Goal: Task Accomplishment & Management: Complete application form

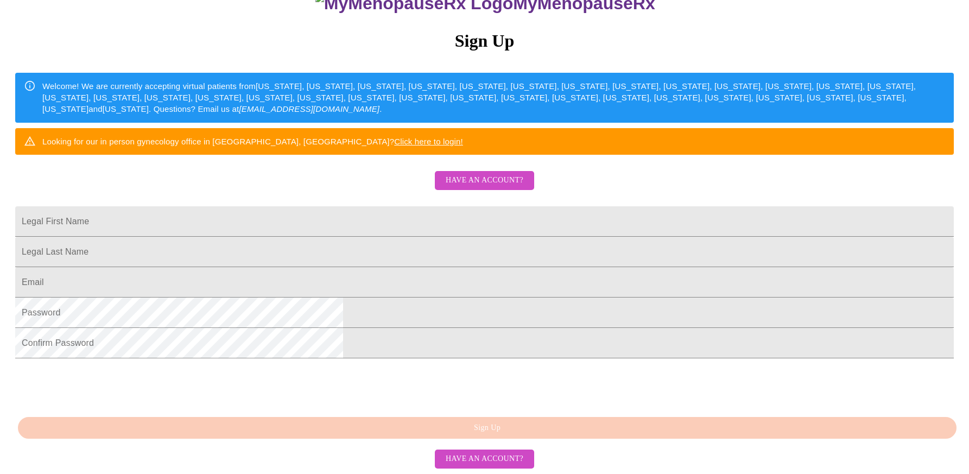
scroll to position [207, 0]
click at [384, 206] on input "Legal First Name" at bounding box center [484, 221] width 938 height 30
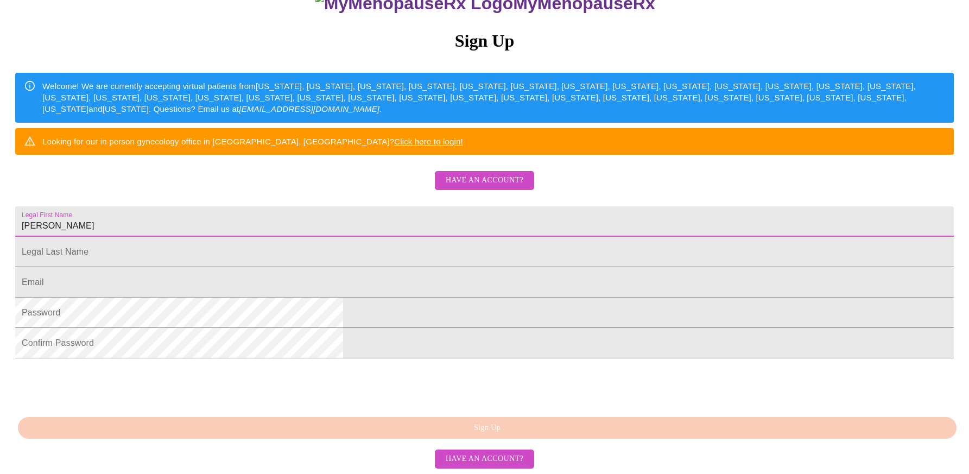
type input "Jessica"
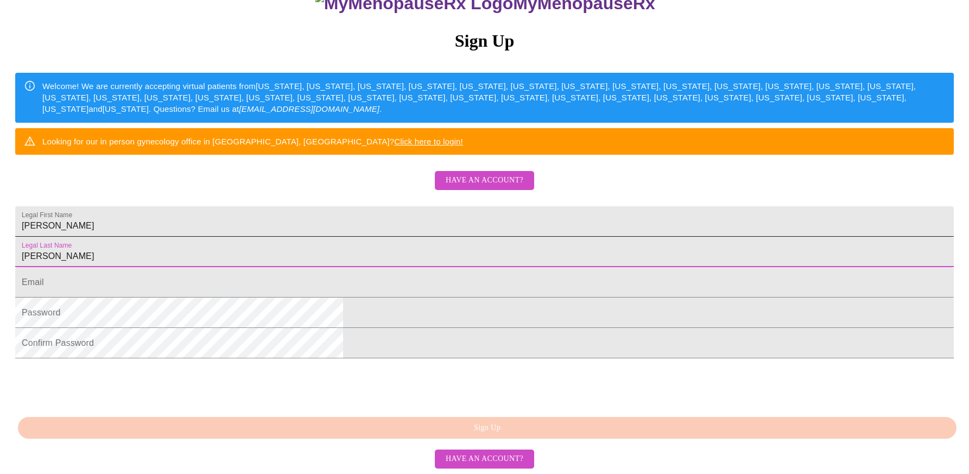
type input "Newell"
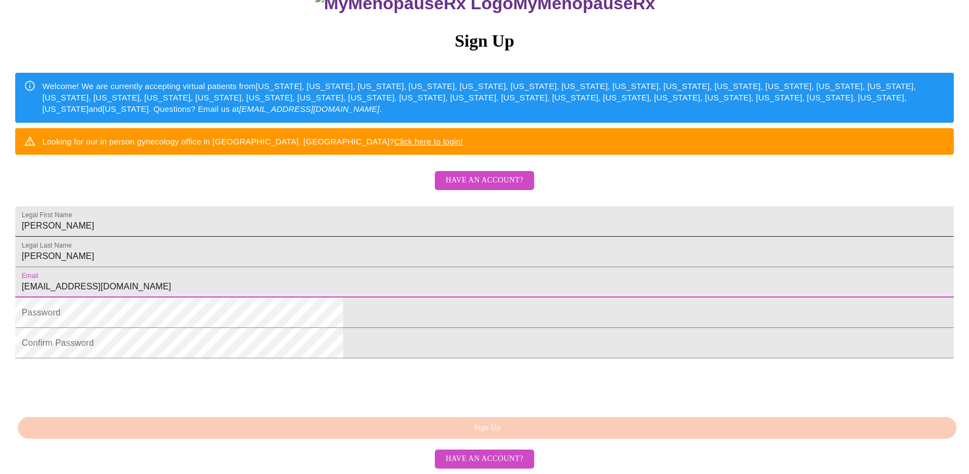
type input "jlarson6757@yahoo.com"
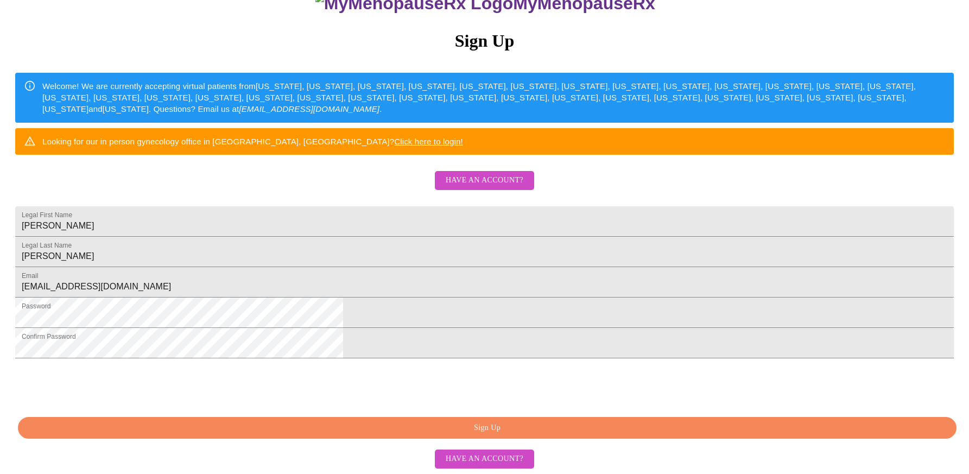
click at [461, 425] on span "Sign Up" at bounding box center [486, 428] width 913 height 14
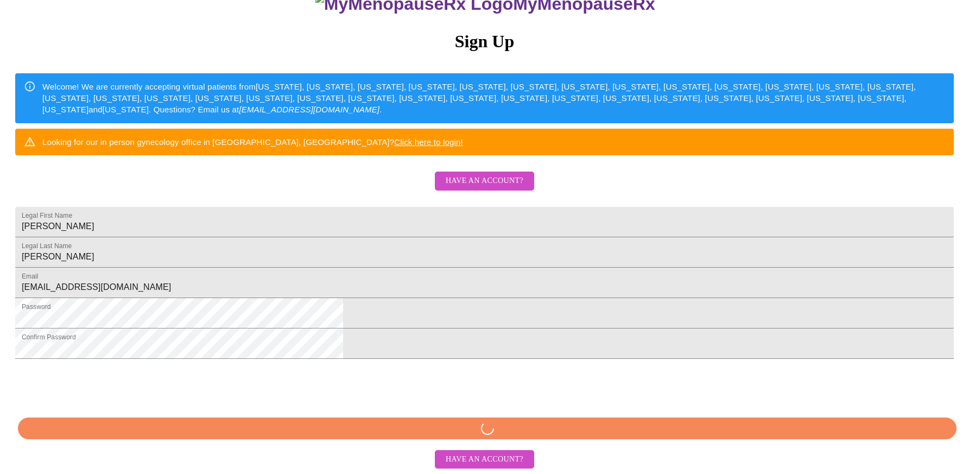
scroll to position [207, 0]
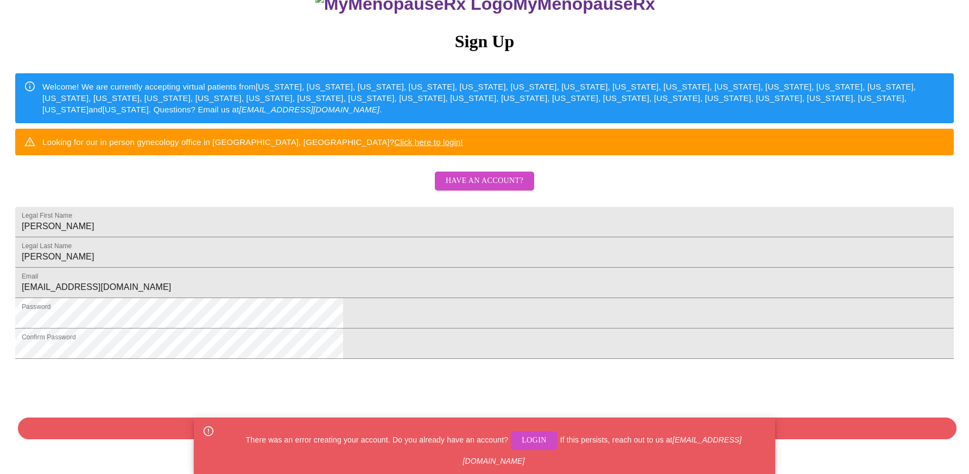
click at [672, 377] on html "MyMenopauseRx Sign Up Welcome! We are currently accepting virtual patients from…" at bounding box center [484, 165] width 969 height 577
click at [486, 423] on div "MyMenopauseRx Sign Up Welcome! We are currently accepting virtual patients from…" at bounding box center [484, 214] width 960 height 474
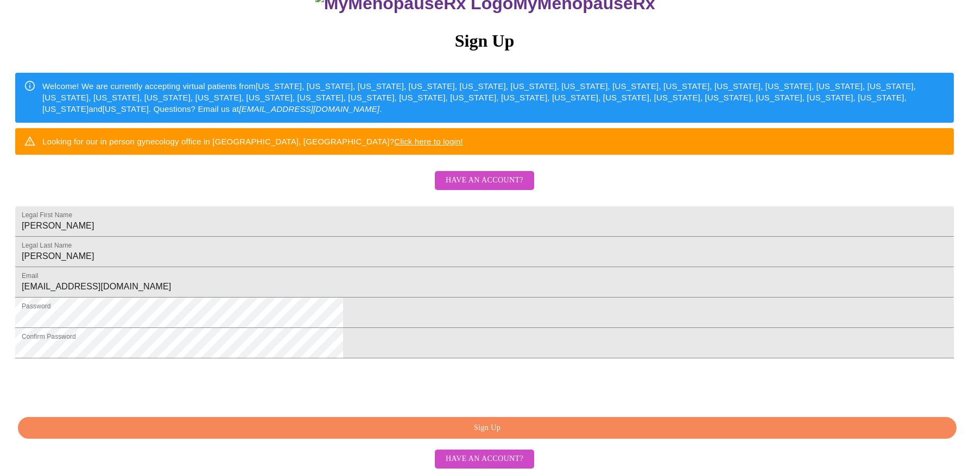
scroll to position [207, 0]
click at [486, 427] on span "Sign Up" at bounding box center [486, 428] width 913 height 14
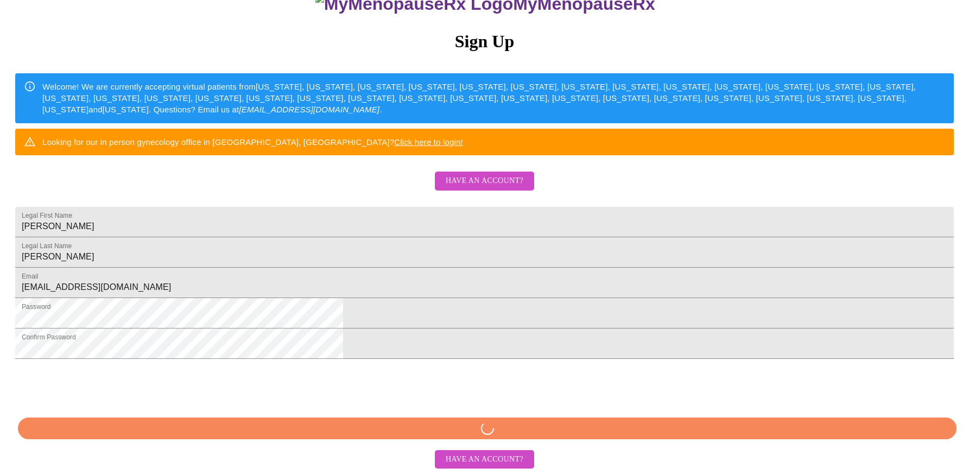
scroll to position [207, 0]
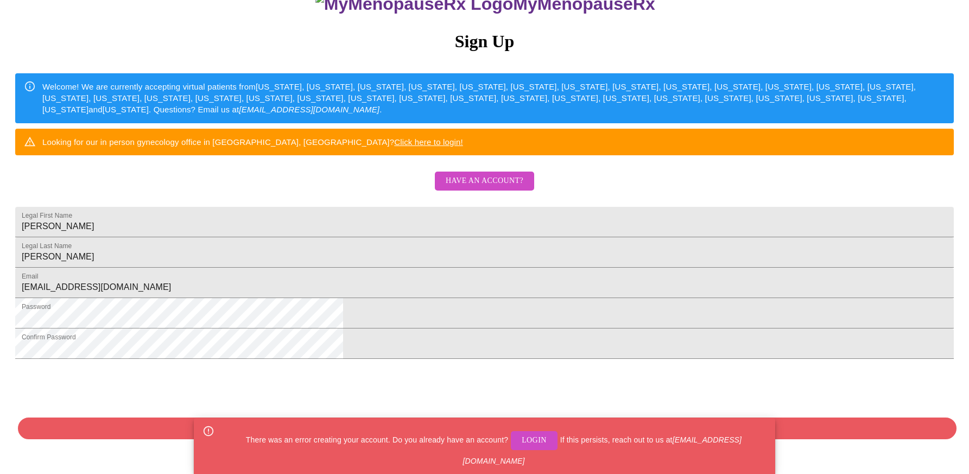
click at [522, 446] on span "Login" at bounding box center [534, 441] width 25 height 14
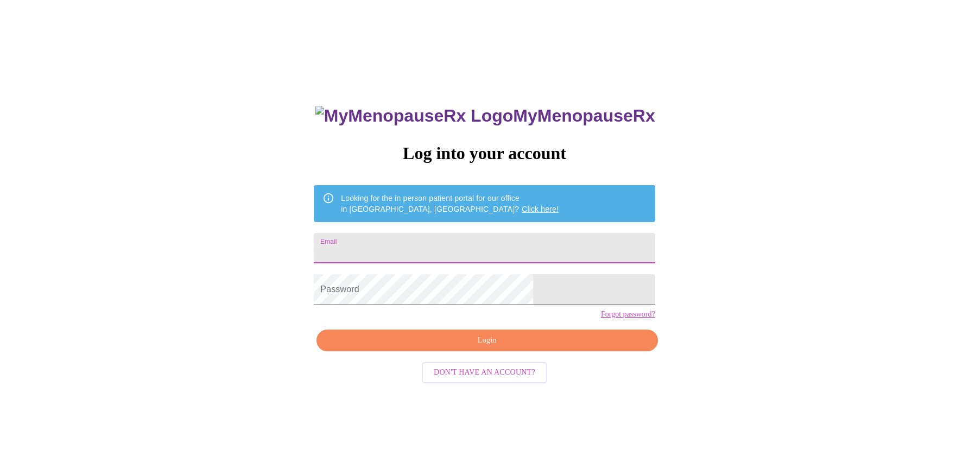
click at [415, 236] on input "Email" at bounding box center [484, 248] width 341 height 30
type input "jlarson6757@yahoo.com"
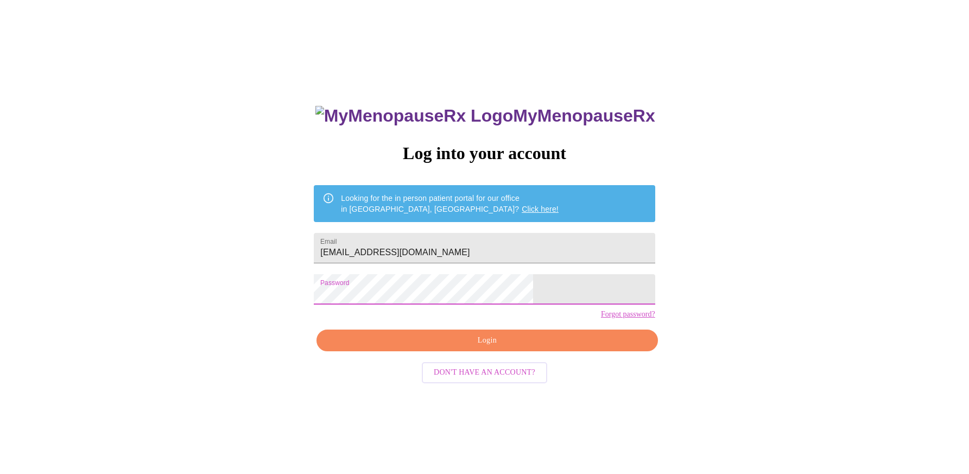
click at [489, 347] on span "Login" at bounding box center [487, 341] width 316 height 14
click at [483, 352] on button "Login" at bounding box center [486, 340] width 341 height 22
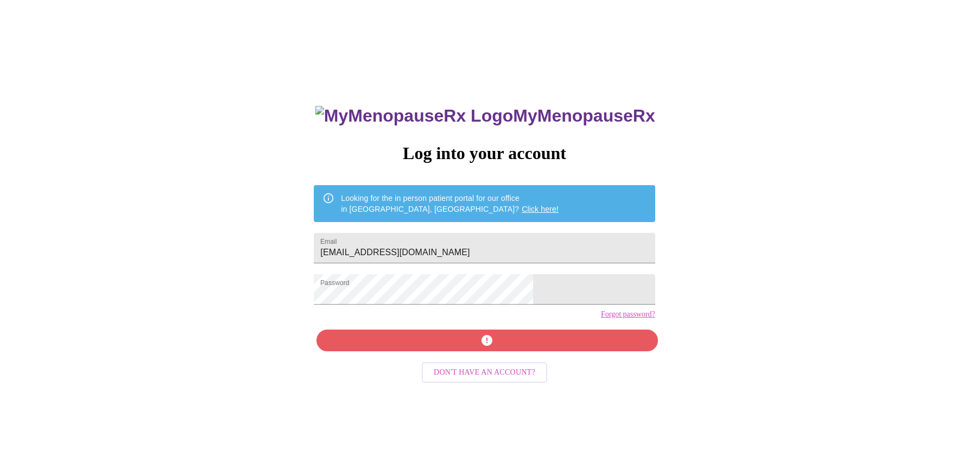
click at [522, 205] on link "Click here!" at bounding box center [540, 209] width 37 height 9
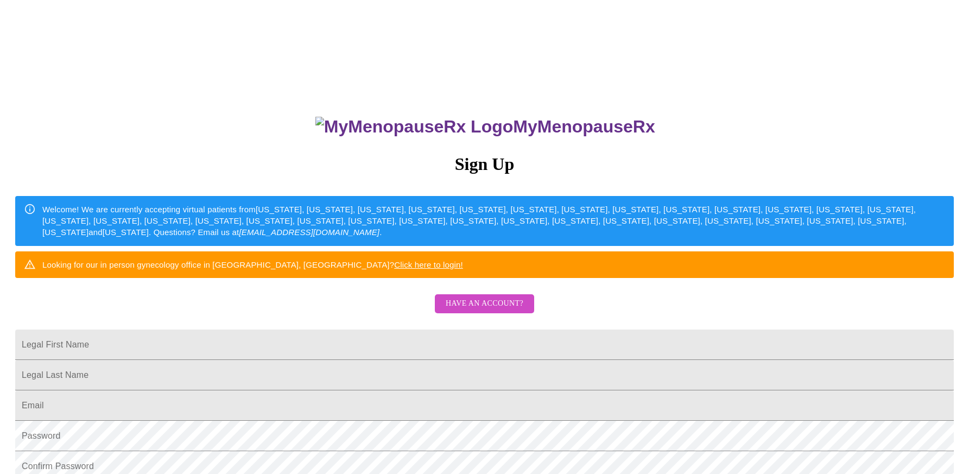
scroll to position [207, 0]
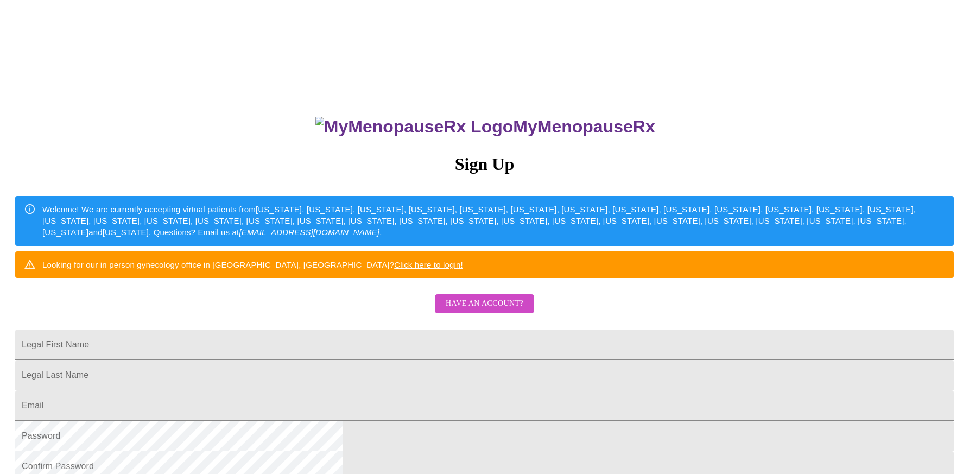
scroll to position [207, 0]
